Goal: Information Seeking & Learning: Learn about a topic

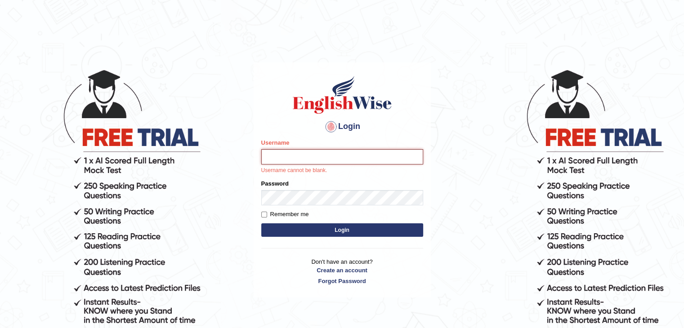
type input "Hasan_thapa"
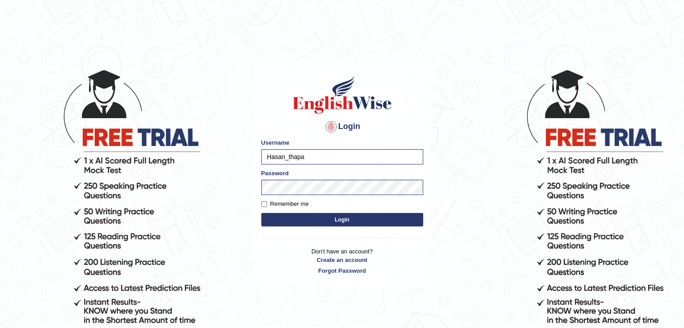
click at [358, 222] on button "Login" at bounding box center [342, 219] width 162 height 13
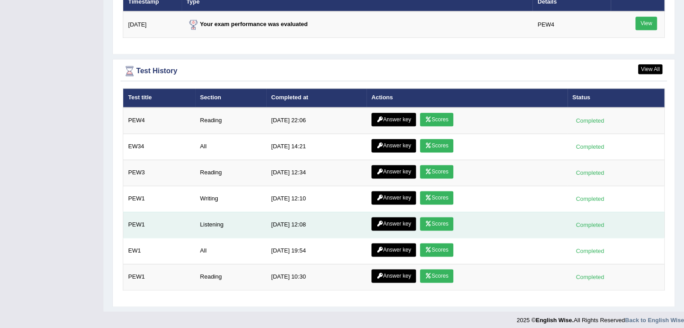
scroll to position [1146, 0]
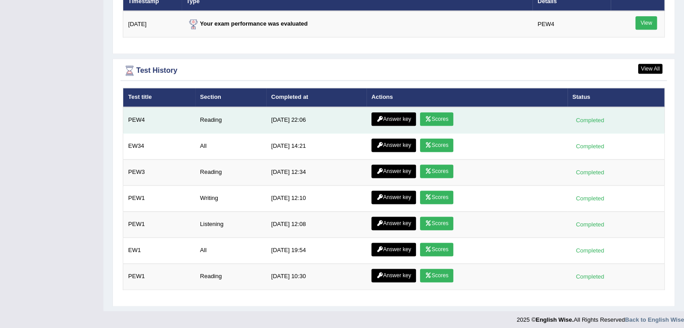
click at [401, 115] on link "Answer key" at bounding box center [393, 118] width 45 height 13
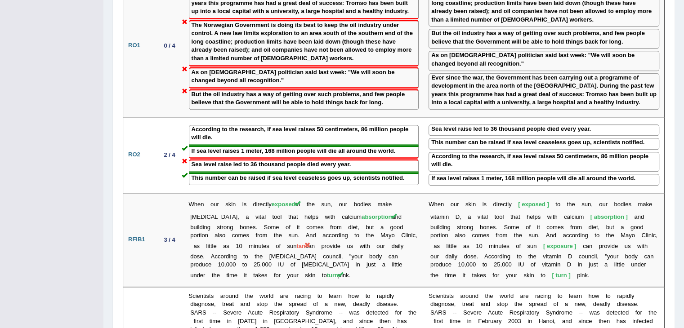
scroll to position [899, 0]
